Goal: Find specific page/section: Find specific page/section

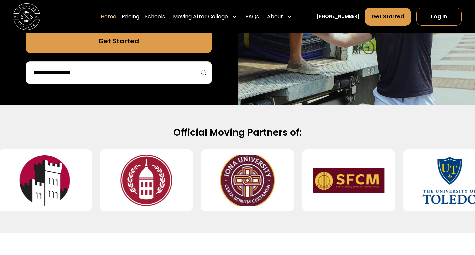
scroll to position [204, 0]
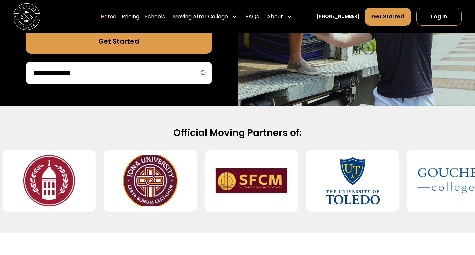
click at [132, 84] on div at bounding box center [119, 73] width 186 height 23
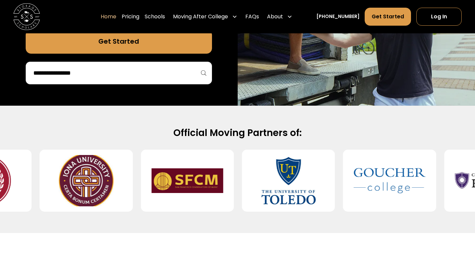
click at [131, 80] on div at bounding box center [119, 73] width 186 height 23
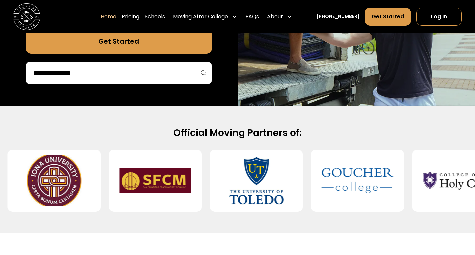
click at [122, 65] on div at bounding box center [119, 73] width 186 height 23
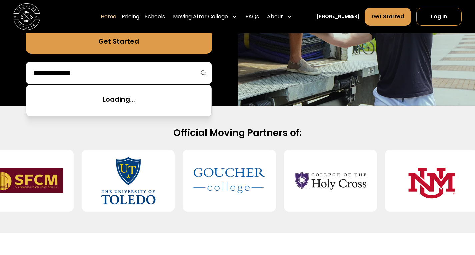
click at [95, 69] on input "search" at bounding box center [119, 72] width 172 height 11
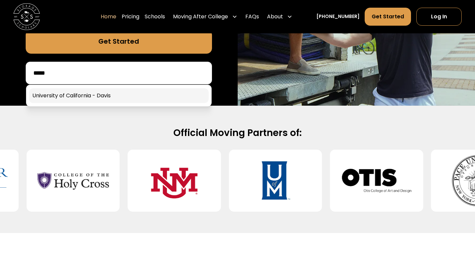
type input "*****"
click at [78, 92] on link at bounding box center [119, 95] width 180 height 15
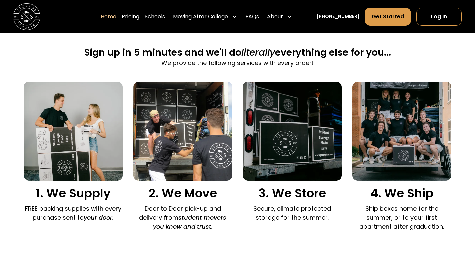
scroll to position [413, 0]
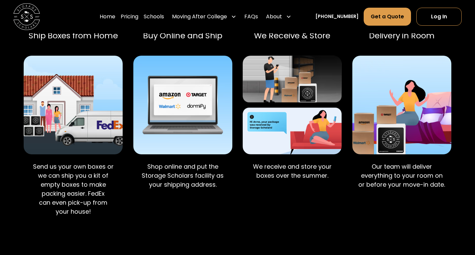
scroll to position [463, 0]
